Goal: Check status: Check status

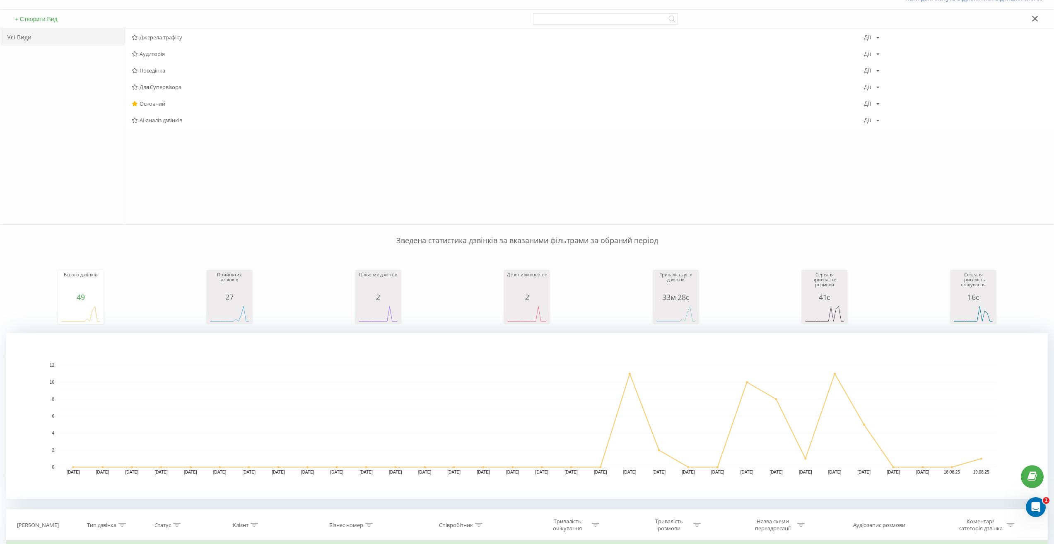
scroll to position [166, 0]
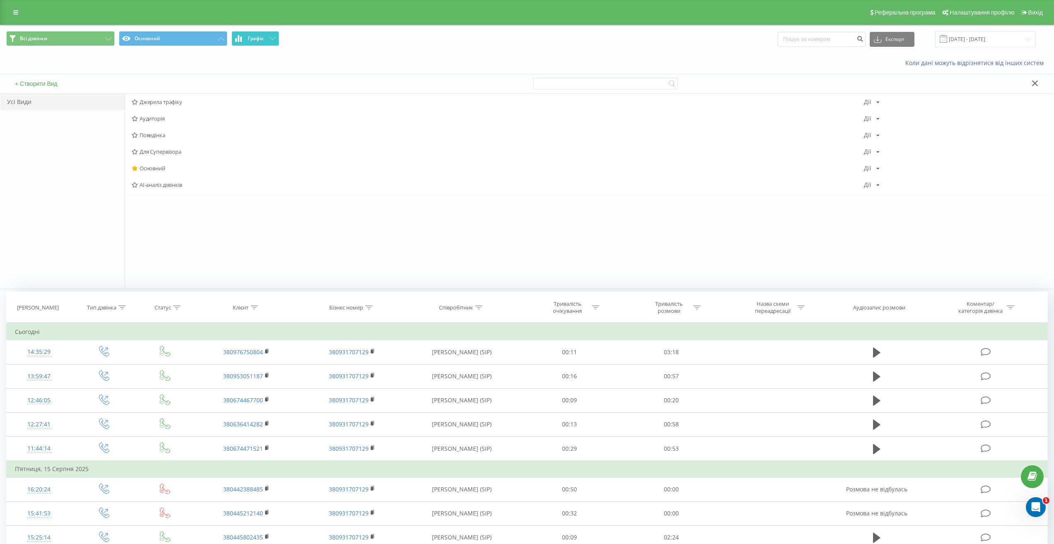
click at [259, 37] on span "Графік" at bounding box center [256, 39] width 16 height 6
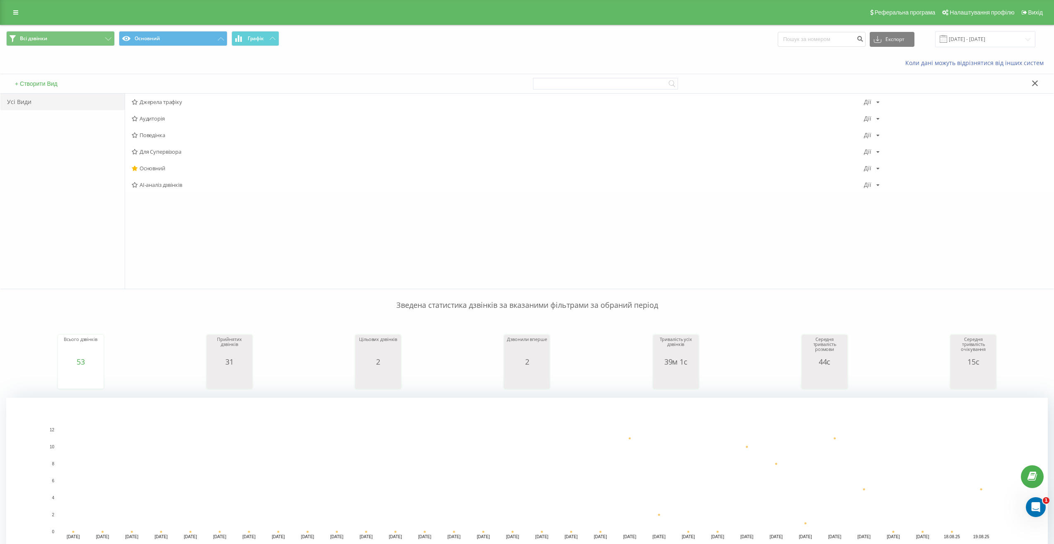
click at [587, 193] on div "Джерела трафіку Дії Редагувати Копіювати Видалити За замовчуванням Поділитися А…" at bounding box center [589, 191] width 929 height 195
drag, startPoint x: 529, startPoint y: 253, endPoint x: 528, endPoint y: 249, distance: 4.2
click at [528, 250] on div "Джерела трафіку Дії Редагувати Копіювати Видалити За замовчуванням Поділитися А…" at bounding box center [589, 191] width 929 height 195
drag, startPoint x: 500, startPoint y: 229, endPoint x: 500, endPoint y: 222, distance: 6.2
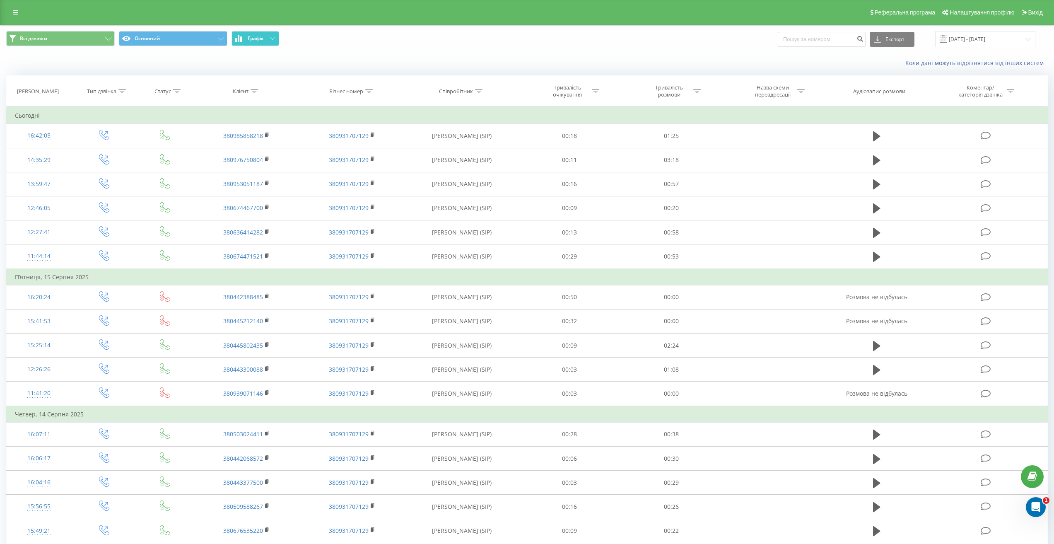
click at [259, 41] on span "Графік" at bounding box center [256, 39] width 16 height 6
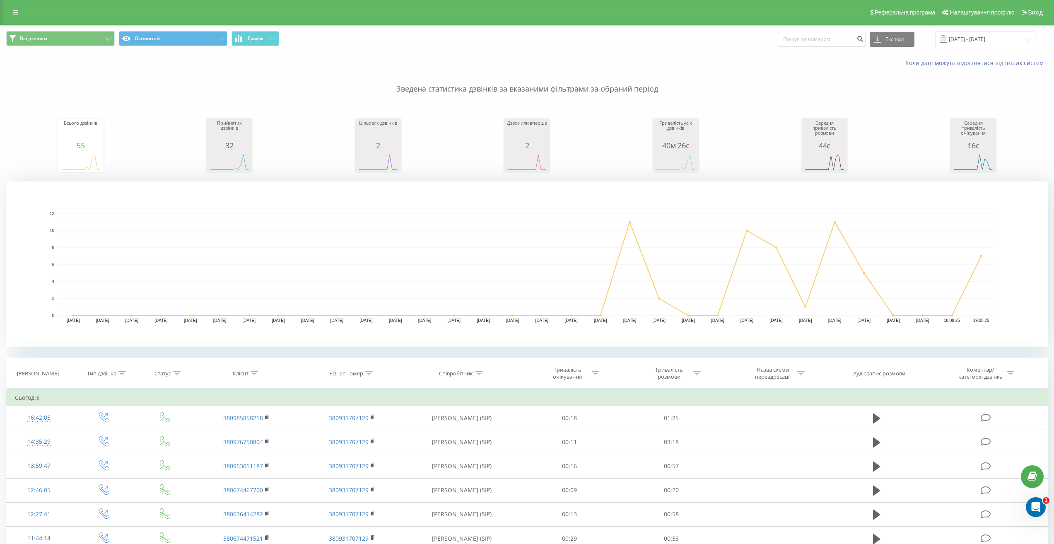
click at [445, 246] on rect "A chart." at bounding box center [527, 264] width 938 height 102
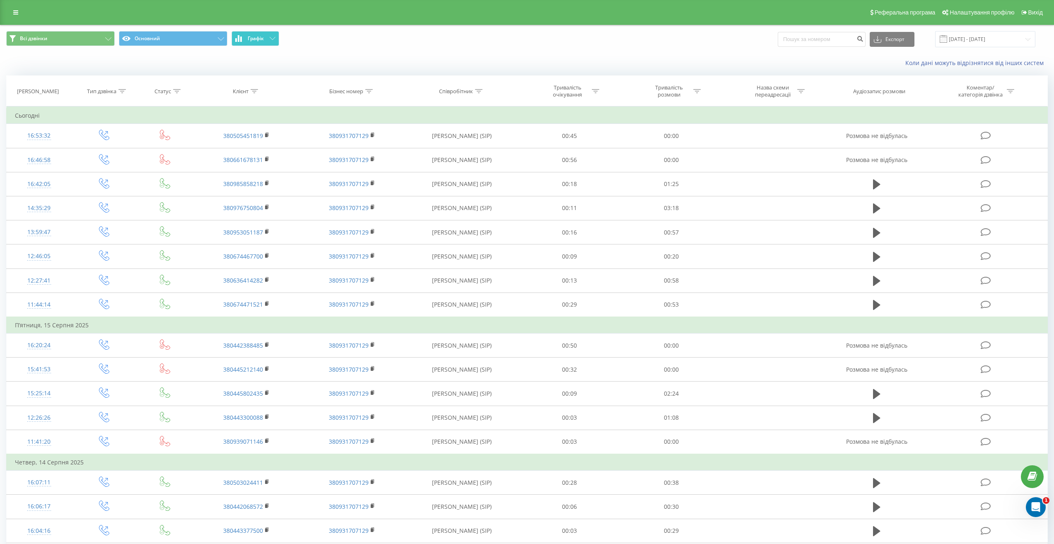
click at [257, 34] on button "Графік" at bounding box center [255, 38] width 48 height 15
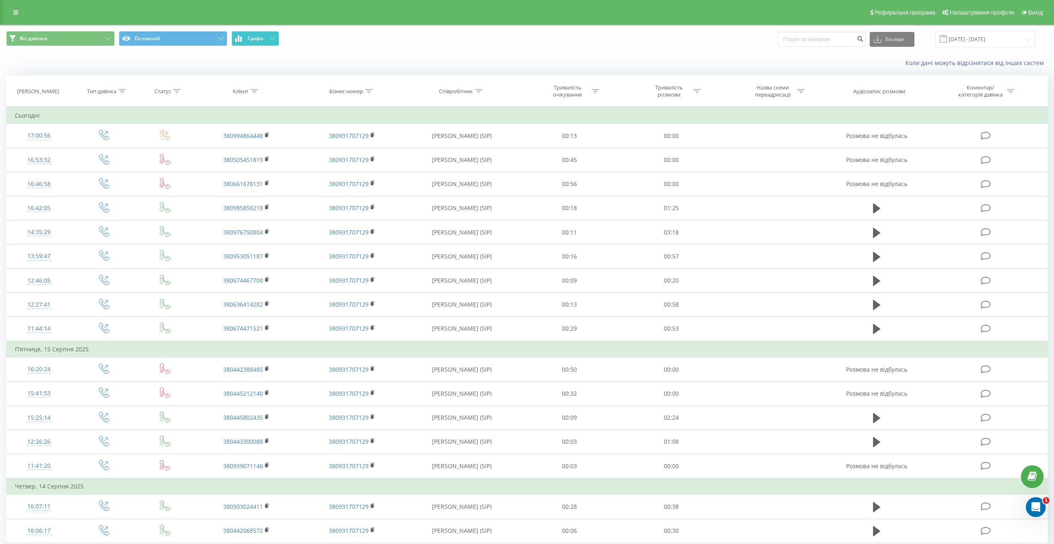
click at [243, 33] on button "Графік" at bounding box center [255, 38] width 48 height 15
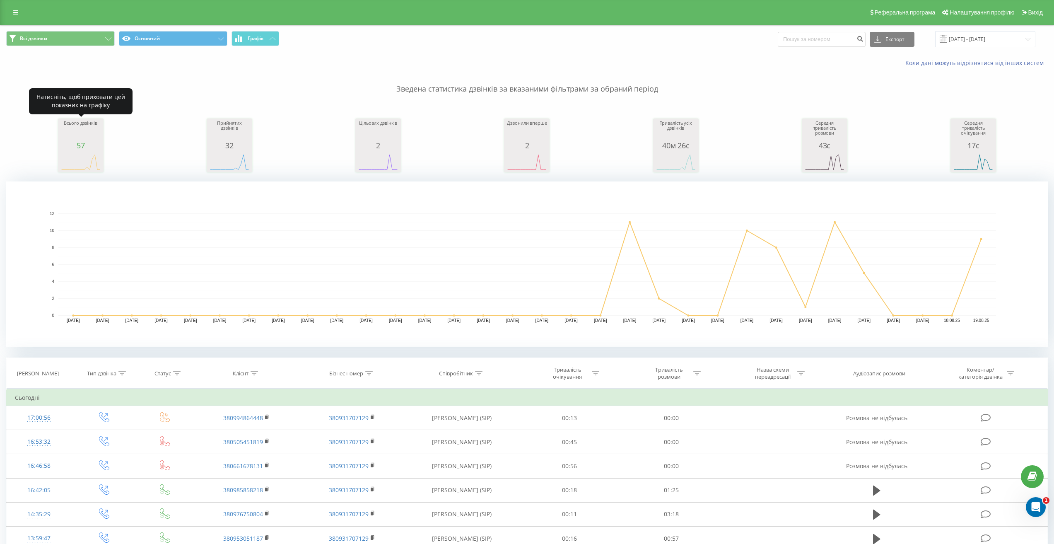
click at [87, 136] on div "Всього дзвінків" at bounding box center [80, 131] width 41 height 21
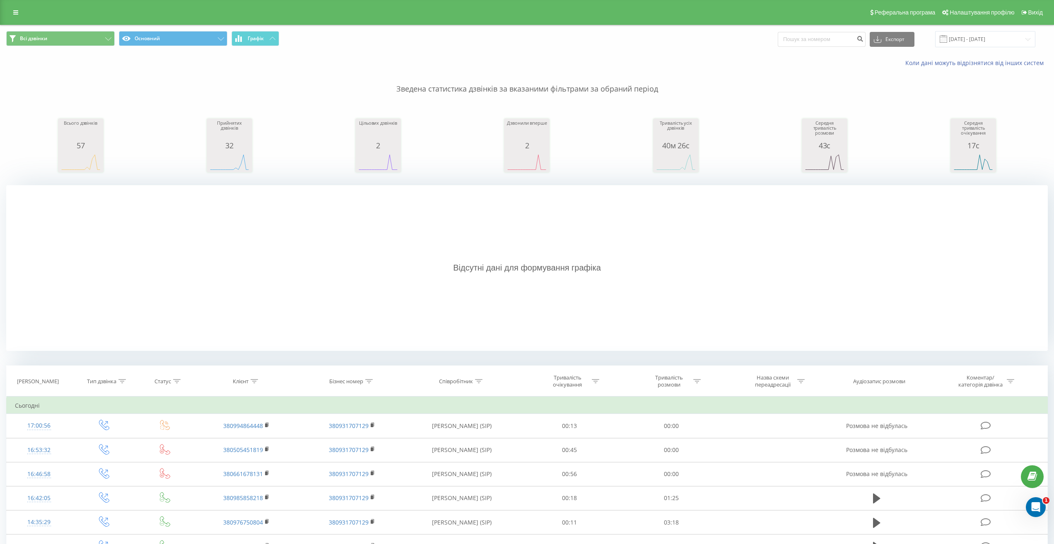
click at [80, 136] on div "Всього дзвінків" at bounding box center [80, 131] width 41 height 21
